Goal: Complete application form: Complete application form

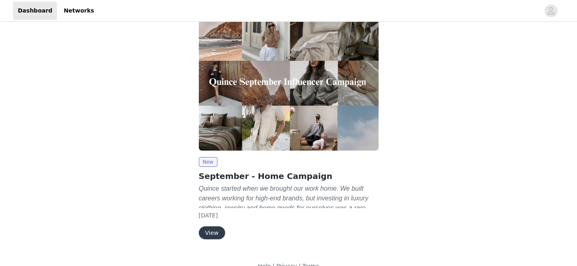
scroll to position [89, 0]
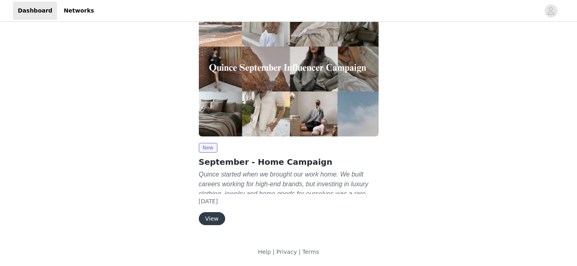
click at [223, 218] on button "View" at bounding box center [212, 218] width 26 height 13
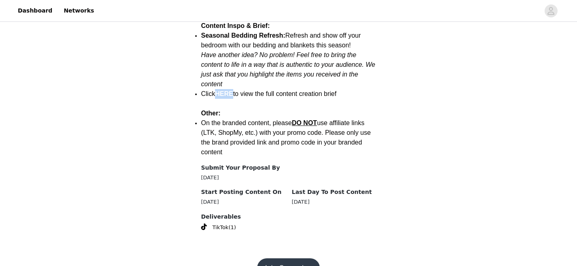
scroll to position [1086, 0]
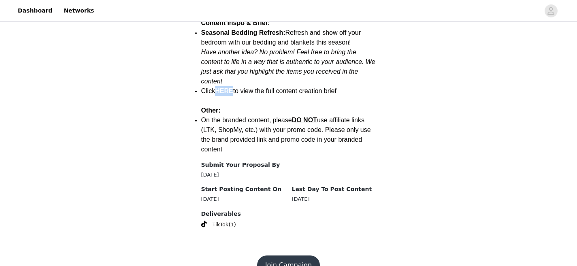
click at [289, 255] on button "Join Campaign" at bounding box center [288, 264] width 63 height 19
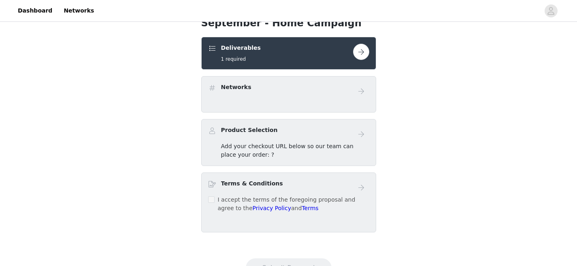
scroll to position [161, 0]
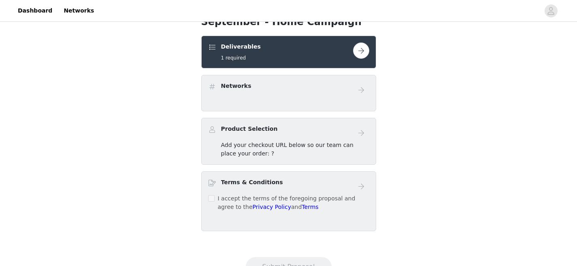
click at [341, 98] on div "Networks" at bounding box center [288, 93] width 175 height 36
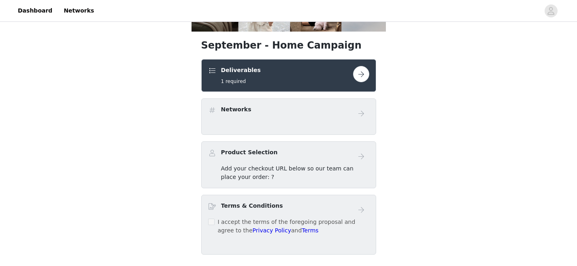
scroll to position [136, 0]
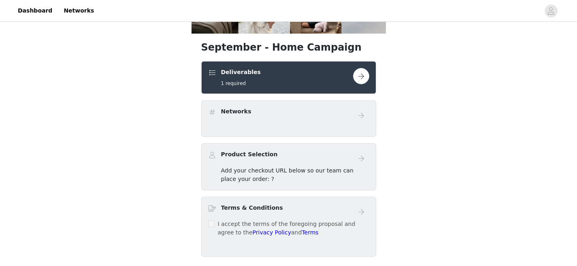
click at [357, 74] on button "button" at bounding box center [361, 76] width 16 height 16
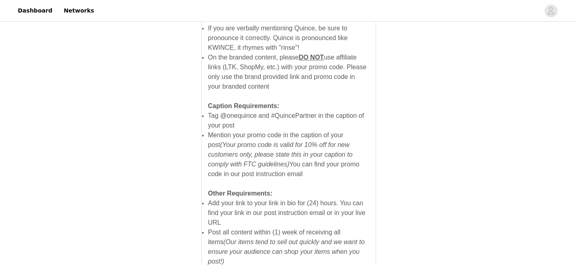
scroll to position [605, 0]
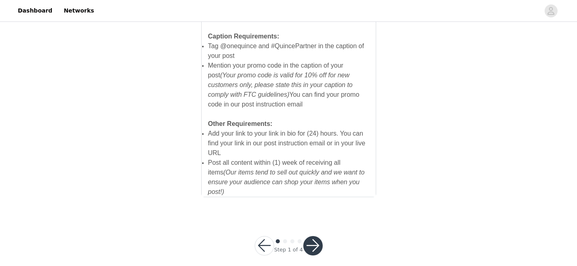
click at [312, 236] on button "button" at bounding box center [312, 245] width 19 height 19
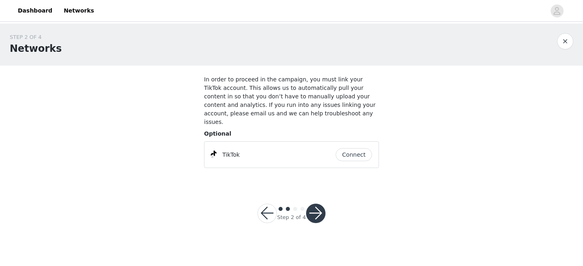
click at [357, 148] on button "Connect" at bounding box center [354, 154] width 36 height 13
click at [316, 204] on button "button" at bounding box center [315, 213] width 19 height 19
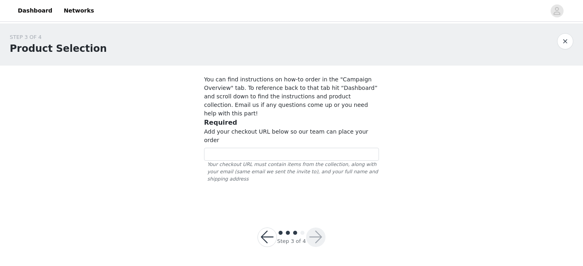
click at [565, 40] on button "button" at bounding box center [565, 41] width 16 height 16
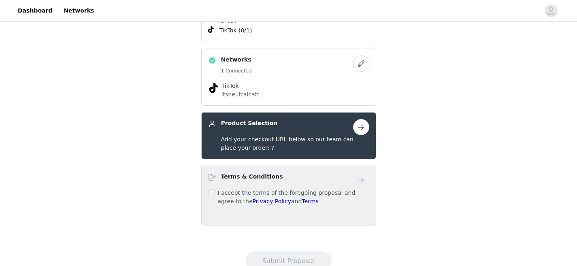
scroll to position [212, 0]
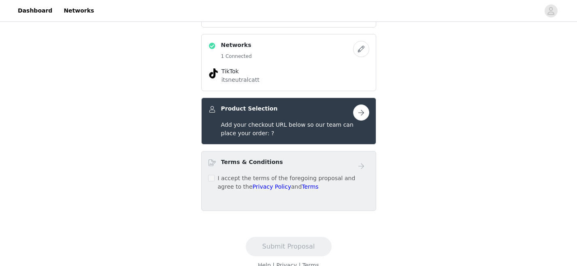
click at [363, 113] on button "button" at bounding box center [361, 112] width 16 height 16
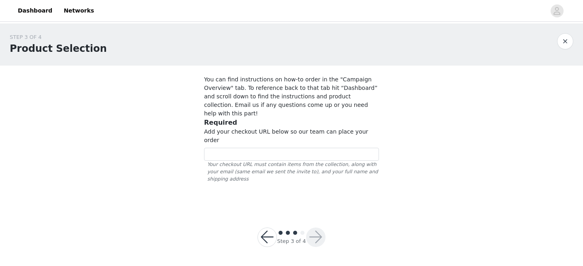
click at [564, 42] on button "button" at bounding box center [565, 41] width 16 height 16
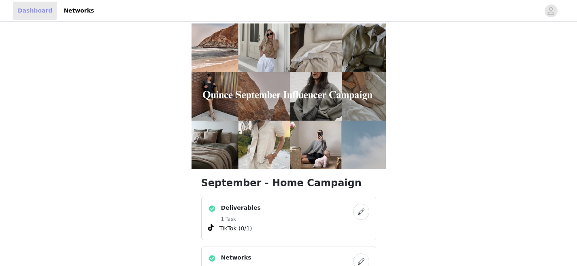
click at [40, 12] on link "Dashboard" at bounding box center [35, 11] width 44 height 18
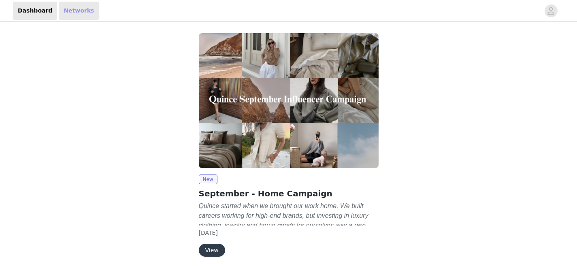
click at [72, 12] on link "Networks" at bounding box center [79, 11] width 40 height 18
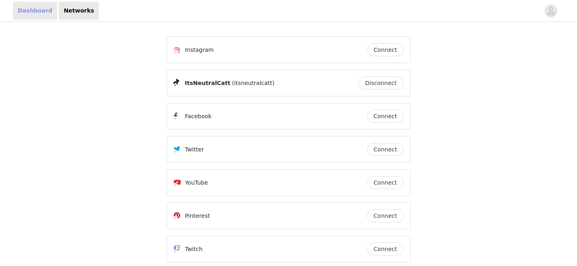
click at [36, 11] on link "Dashboard" at bounding box center [35, 11] width 44 height 18
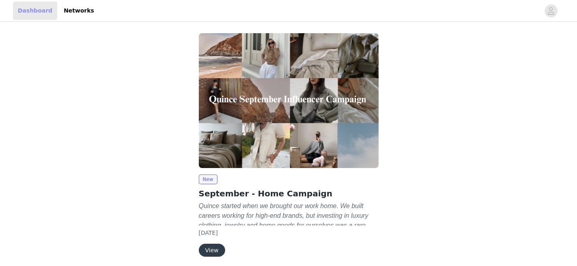
scroll to position [32, 0]
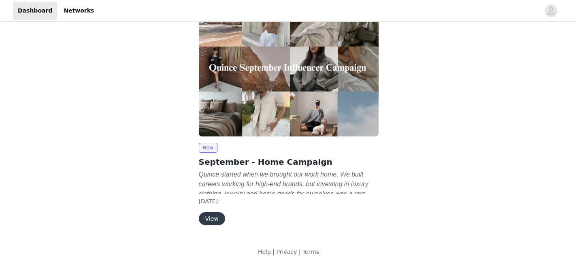
click at [214, 219] on button "View" at bounding box center [212, 218] width 26 height 13
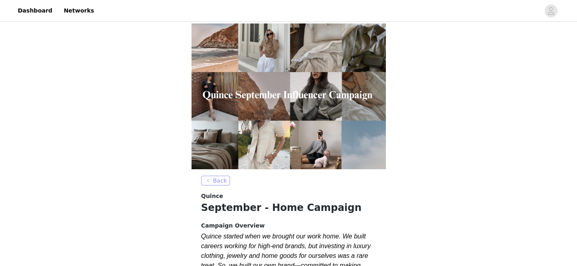
click at [212, 182] on button "Back" at bounding box center [215, 181] width 29 height 10
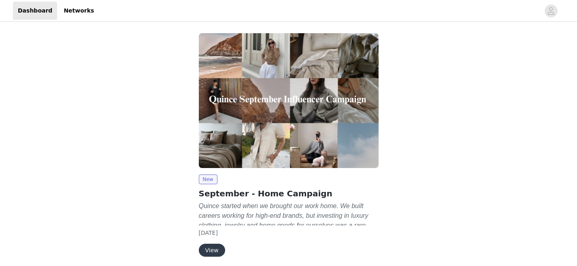
click at [217, 252] on button "View" at bounding box center [212, 250] width 26 height 13
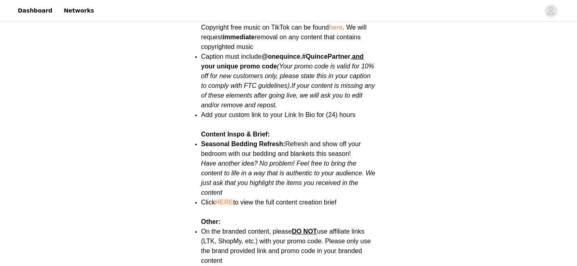
scroll to position [1086, 0]
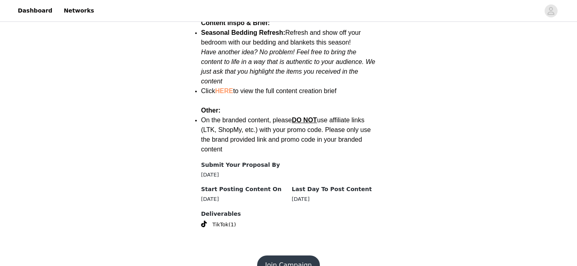
click at [278, 255] on button "Join Campaign" at bounding box center [288, 264] width 63 height 19
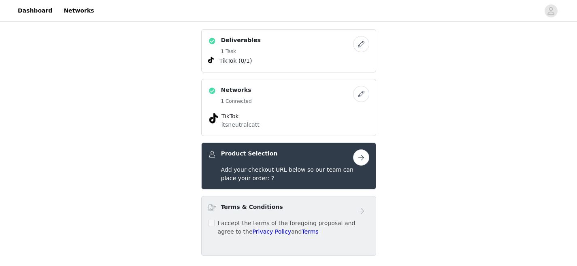
scroll to position [173, 0]
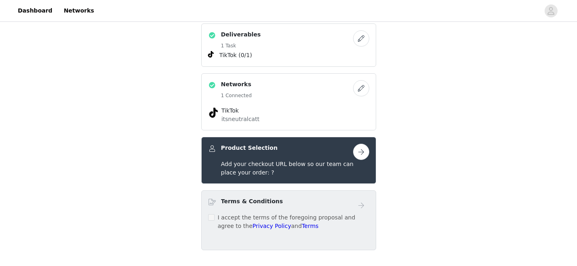
click at [357, 156] on button "button" at bounding box center [361, 152] width 16 height 16
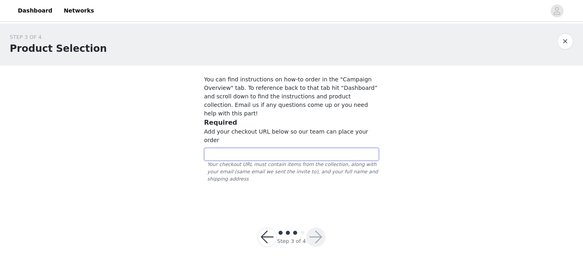
click at [319, 148] on input "text" at bounding box center [291, 154] width 175 height 13
paste input "[URL][DOMAIN_NAME]"
type input "[URL][DOMAIN_NAME]"
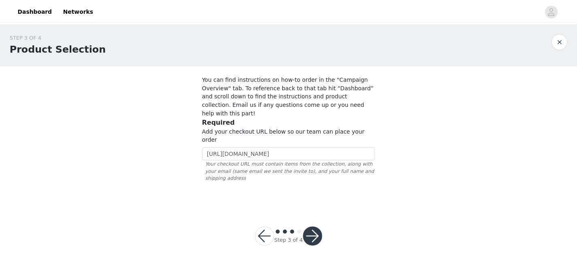
scroll to position [0, 0]
click at [318, 227] on button "button" at bounding box center [315, 236] width 19 height 19
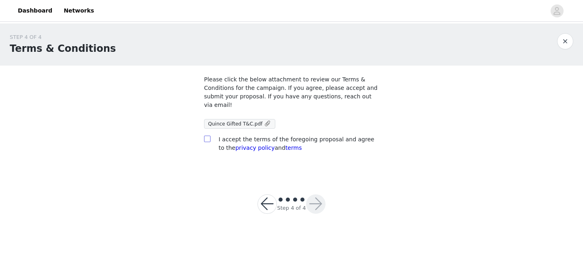
click at [210, 140] on span at bounding box center [207, 139] width 6 height 6
click at [210, 140] on input "checkbox" at bounding box center [207, 139] width 6 height 6
checkbox input "true"
click at [310, 200] on button "button" at bounding box center [315, 203] width 19 height 19
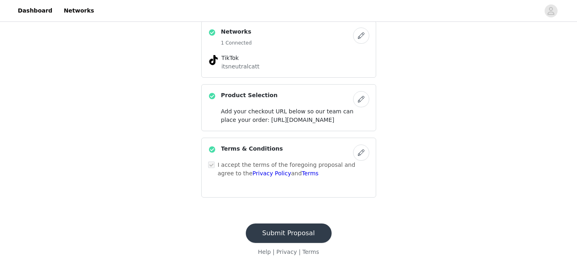
scroll to position [251, 0]
click at [302, 237] on button "Submit Proposal" at bounding box center [289, 232] width 86 height 19
